Goal: Task Accomplishment & Management: Use online tool/utility

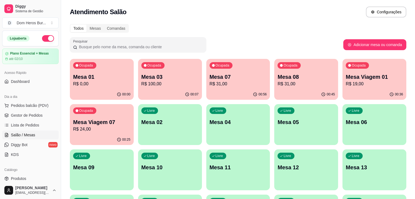
click at [277, 86] on p "R$ 31,00" at bounding box center [305, 84] width 57 height 7
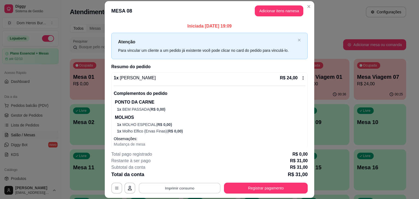
click at [195, 187] on button "Imprimir consumo" at bounding box center [180, 188] width 82 height 11
click at [189, 179] on button "IMPRESSORA" at bounding box center [179, 175] width 38 height 8
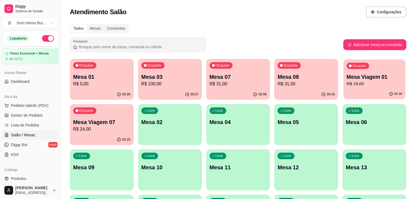
click at [343, 88] on div "Ocupada Mesa Viagem 01 R$ 19,00" at bounding box center [374, 73] width 62 height 29
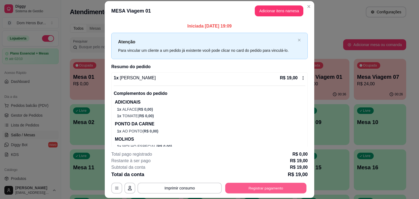
click at [251, 188] on button "Registrar pagamento" at bounding box center [265, 188] width 81 height 11
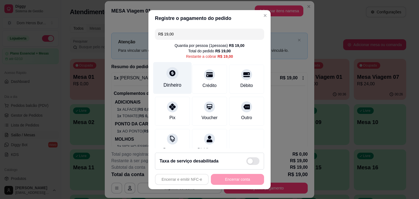
click at [172, 68] on div at bounding box center [172, 73] width 12 height 12
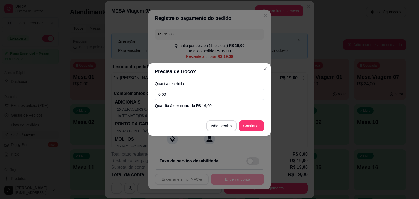
click at [175, 89] on input "0,00" at bounding box center [209, 94] width 109 height 11
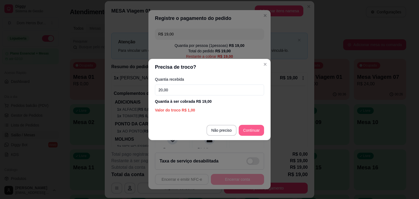
type input "20,00"
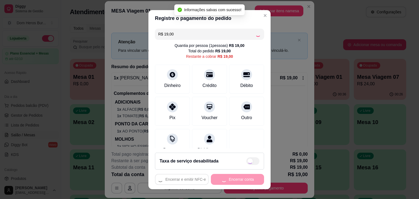
type input "R$ 0,00"
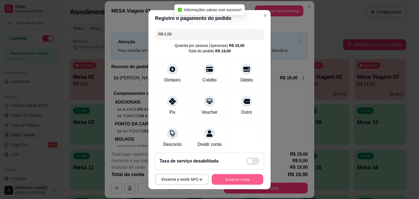
click at [226, 180] on button "Encerrar conta" at bounding box center [238, 179] width 52 height 11
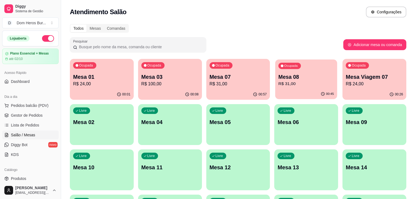
click at [279, 75] on p "Mesa 08" at bounding box center [307, 76] width 56 height 7
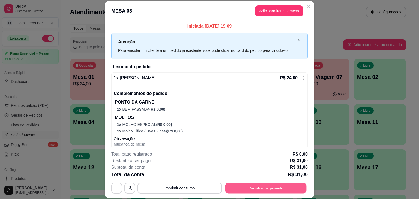
click at [285, 190] on button "Registrar pagamento" at bounding box center [265, 188] width 81 height 11
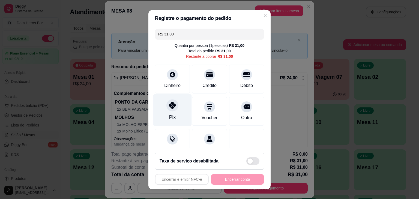
click at [182, 117] on div "Pix" at bounding box center [172, 110] width 38 height 32
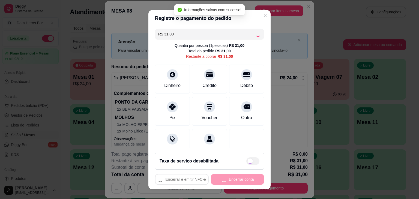
type input "R$ 0,00"
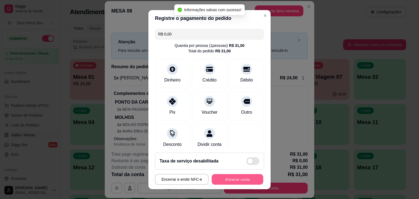
click at [229, 178] on button "Encerrar conta" at bounding box center [238, 179] width 52 height 11
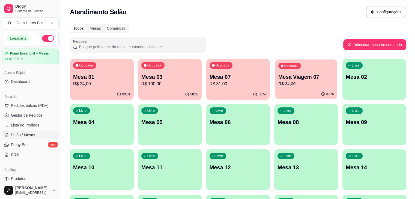
click at [279, 85] on p "R$ 24,00" at bounding box center [307, 84] width 56 height 6
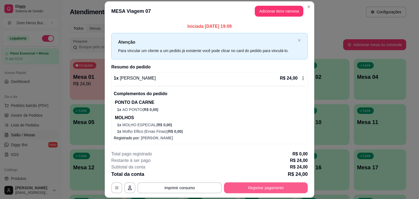
click at [265, 189] on button "Registrar pagamento" at bounding box center [266, 188] width 84 height 11
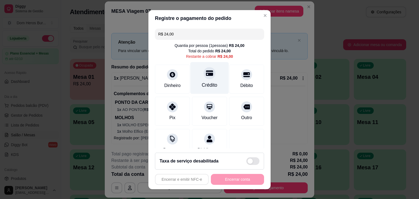
click at [207, 79] on div "Crédito" at bounding box center [209, 78] width 38 height 32
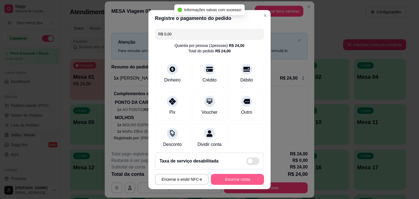
type input "R$ 0,00"
click at [229, 179] on button "Encerrar conta" at bounding box center [238, 179] width 52 height 11
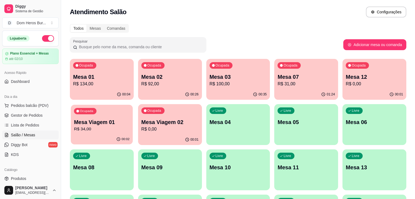
click at [130, 126] on p "R$ 34,00" at bounding box center [102, 129] width 56 height 6
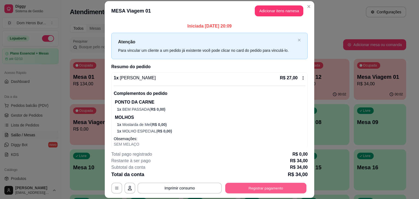
click at [246, 184] on button "Registrar pagamento" at bounding box center [265, 188] width 81 height 11
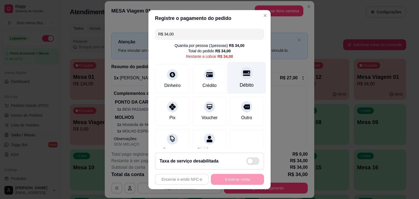
click at [243, 76] on icon at bounding box center [246, 73] width 7 height 7
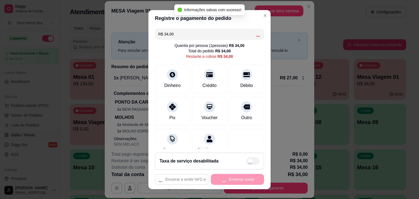
type input "R$ 0,00"
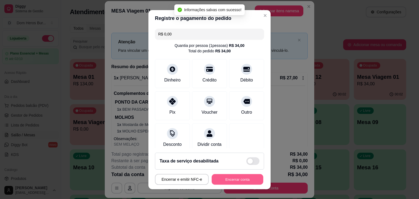
click at [232, 178] on button "Encerrar conta" at bounding box center [238, 179] width 52 height 11
